Goal: Task Accomplishment & Management: Manage account settings

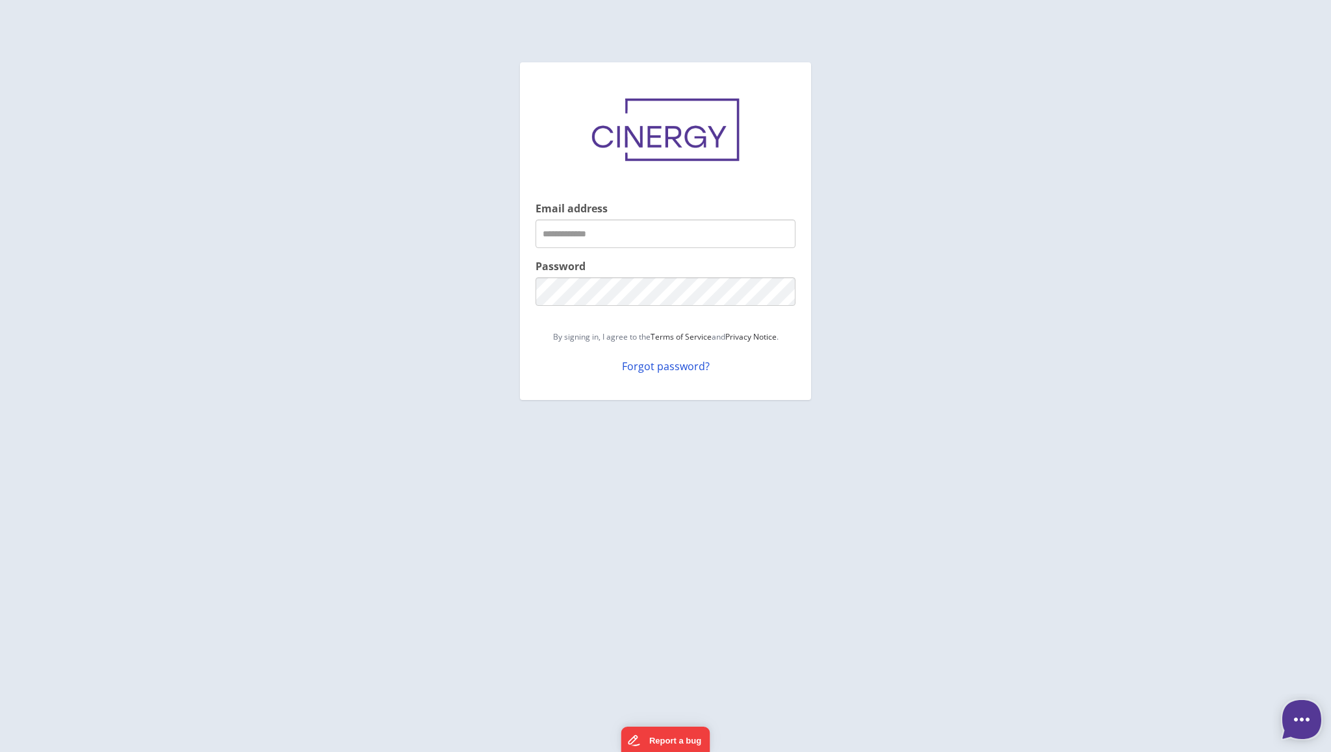
type textarea "*"
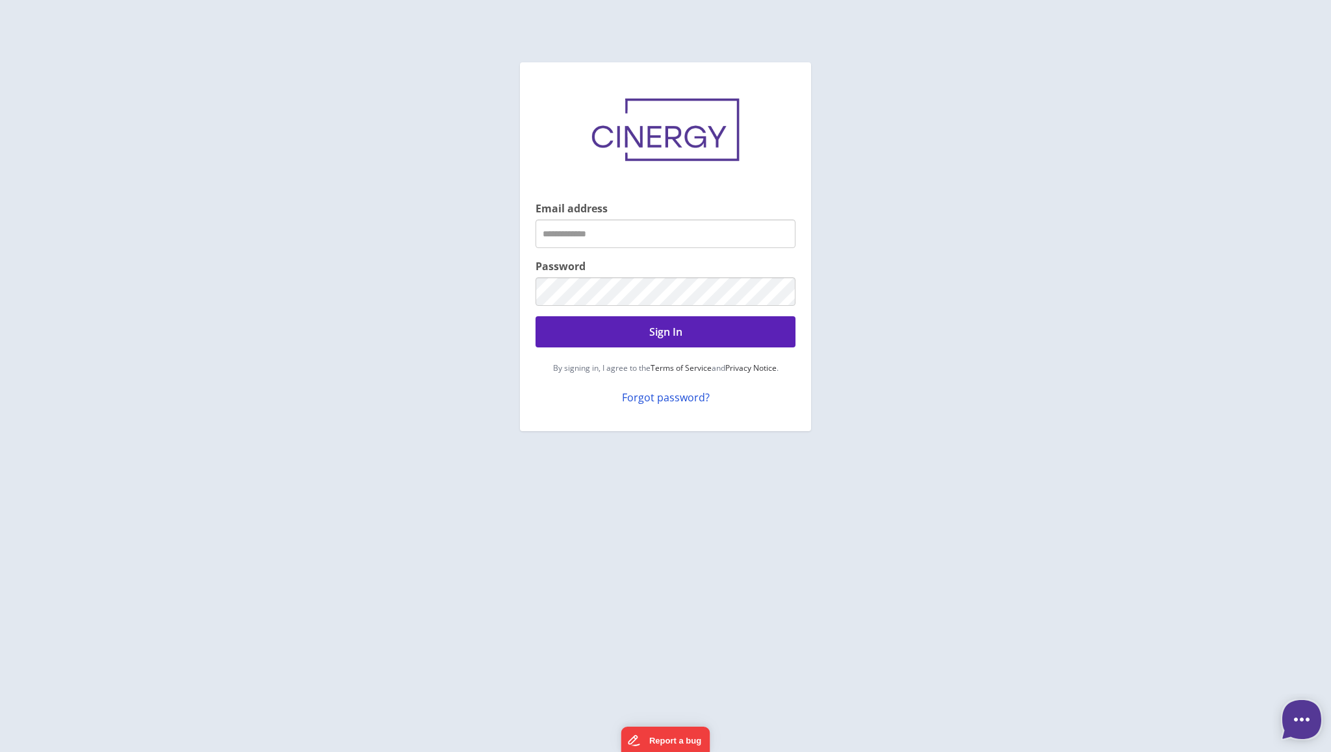
type textarea "*"
